Goal: Check status: Check status

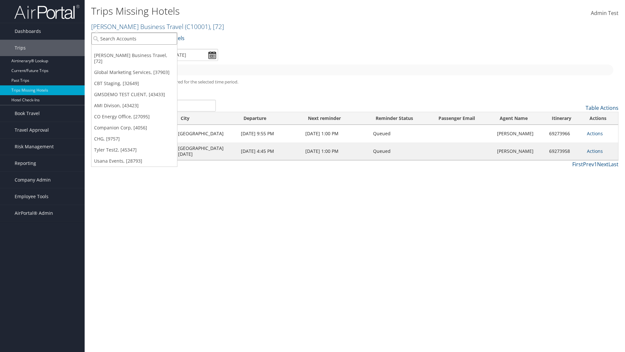
click at [134, 38] on input "search" at bounding box center [135, 39] width 86 height 12
type input "[PERSON_NAME] Business Travel"
click at [143, 56] on div "Account" at bounding box center [143, 56] width 111 height 6
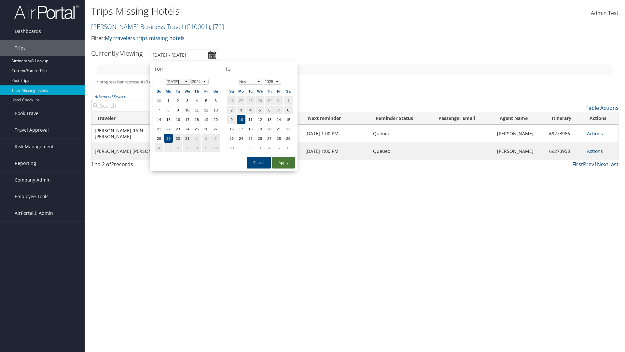
click at [178, 81] on select "Jan Feb Mar Apr May Jun [DATE] Aug Sep Oct Nov Dec" at bounding box center [178, 82] width 24 height 6
click at [284, 163] on button "Apply" at bounding box center [283, 163] width 23 height 12
type input "[DATE] - [DATE]"
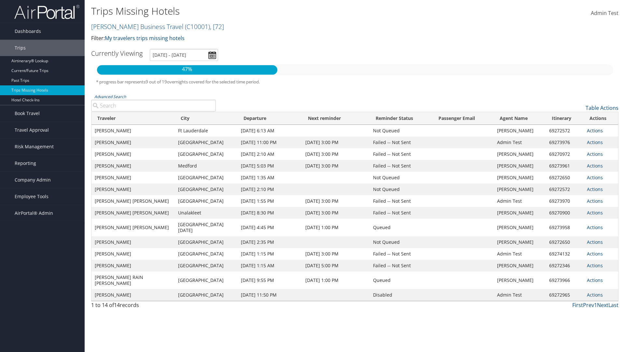
click at [594, 133] on link "Actions" at bounding box center [595, 130] width 16 height 6
click at [602, 146] on link "View Itinerary" at bounding box center [602, 145] width 30 height 17
